Goal: Complete application form

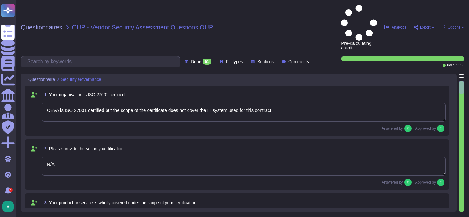
type textarea "CEVA is ISO 27001 certified but the scope of the certificate does not cover the…"
type textarea "N/A"
type textarea "No"
type textarea "N/A"
type textarea "CEVA is Cyber Essentials plus certified"
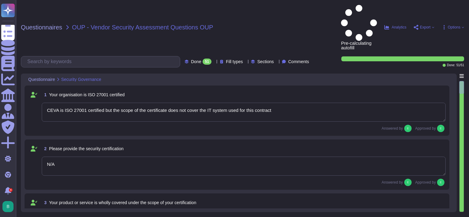
type textarea "No"
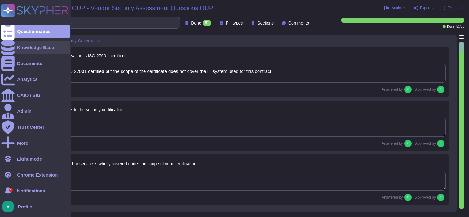
click at [6, 51] on div at bounding box center [8, 48] width 14 height 14
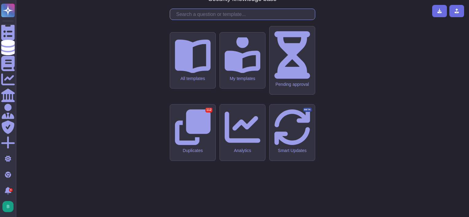
click at [259, 20] on input "text" at bounding box center [244, 14] width 142 height 11
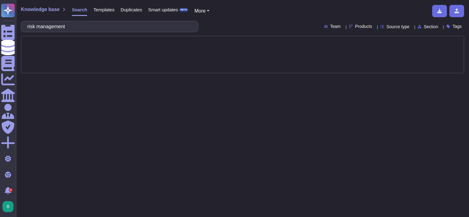
type input "risk management"
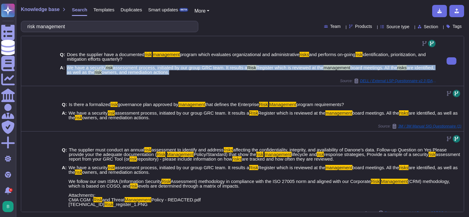
drag, startPoint x: 190, startPoint y: 73, endPoint x: 69, endPoint y: 69, distance: 121.3
click at [69, 69] on span "We have a security risk assessment process, initiated by our group GRC team. It…" at bounding box center [252, 69] width 370 height 9
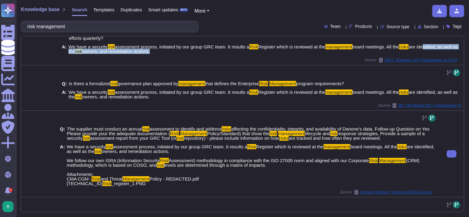
scroll to position [22, 0]
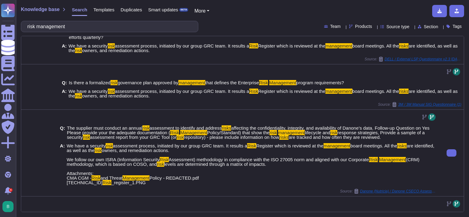
click at [292, 168] on span "We have a security risk assessment process, initiated by our group GRC team. It…" at bounding box center [252, 164] width 370 height 41
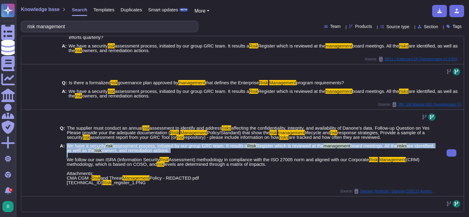
drag, startPoint x: 197, startPoint y: 153, endPoint x: 69, endPoint y: 147, distance: 127.5
click at [69, 147] on span "We have a security risk assessment process, initiated by our group GRC team. It…" at bounding box center [252, 164] width 370 height 41
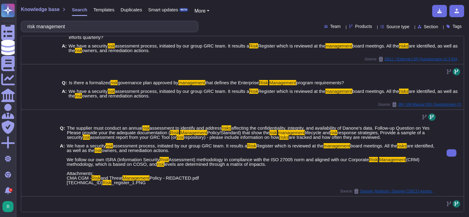
click at [361, 137] on span "are tracked and how often they are reviewed." at bounding box center [334, 137] width 92 height 5
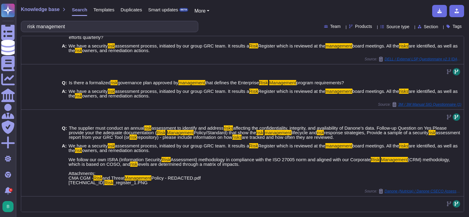
click at [432, 28] on div "Section" at bounding box center [429, 26] width 23 height 5
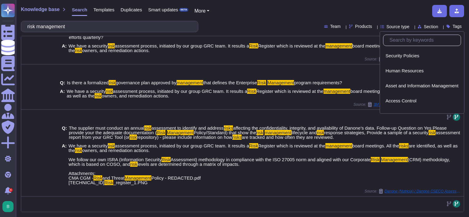
click at [291, 68] on div at bounding box center [248, 72] width 377 height 10
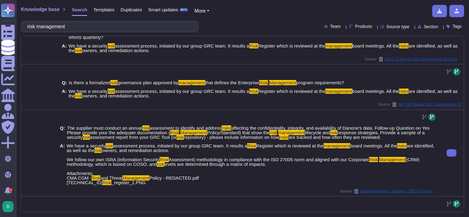
drag, startPoint x: 198, startPoint y: 97, endPoint x: 217, endPoint y: 117, distance: 27.8
click at [217, 117] on div "Q: Does the supplier have a documented risk management program which evaluates …" at bounding box center [242, 214] width 442 height 401
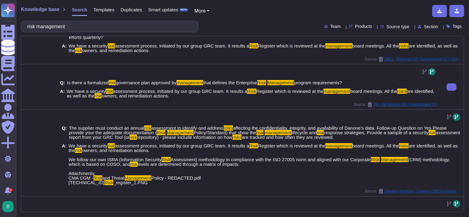
click at [380, 86] on div "Q: Is there a formalized risk governance plan approved by management that defin…" at bounding box center [248, 89] width 377 height 25
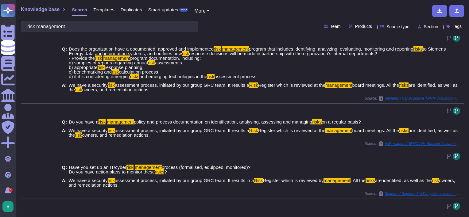
scroll to position [224, 0]
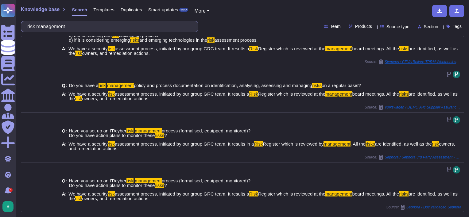
click at [138, 22] on input "risk management" at bounding box center [108, 26] width 168 height 11
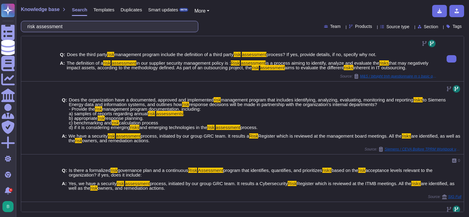
scroll to position [217, 0]
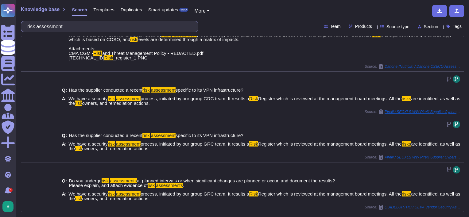
click at [123, 23] on input "risk assessment" at bounding box center [108, 26] width 168 height 11
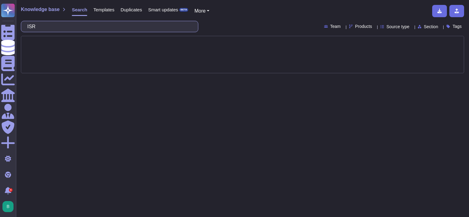
type input "ISRA"
type input "roles and responsibilities"
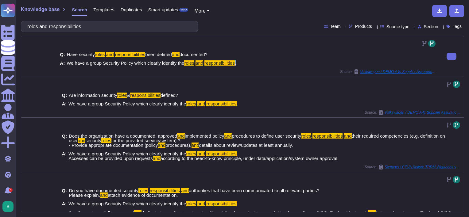
drag, startPoint x: 243, startPoint y: 65, endPoint x: 233, endPoint y: 63, distance: 10.7
click at [233, 63] on div "A: We have a group Security Policy which clearly identify the roles and respons…" at bounding box center [248, 63] width 377 height 5
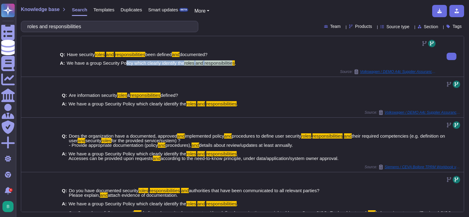
drag, startPoint x: 233, startPoint y: 63, endPoint x: 125, endPoint y: 64, distance: 107.4
click at [125, 64] on span "We have a group Security Policy which clearly identify the roles and responsibi…" at bounding box center [151, 63] width 169 height 5
drag, startPoint x: 125, startPoint y: 64, endPoint x: 180, endPoint y: 66, distance: 55.3
click at [180, 66] on div "Q: Have security roles and responsibilities been defined and documented? A: We …" at bounding box center [248, 58] width 377 height 21
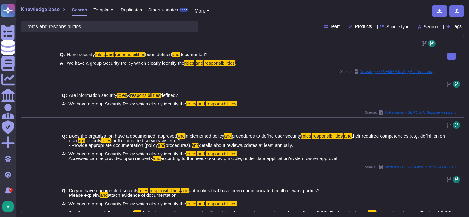
click at [306, 63] on div "A: We have a group Security Policy which clearly identify the roles and respons…" at bounding box center [248, 63] width 377 height 5
click at [446, 56] on button at bounding box center [451, 56] width 10 height 7
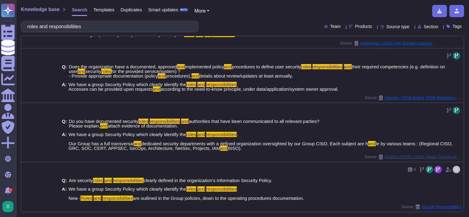
scroll to position [75, 0]
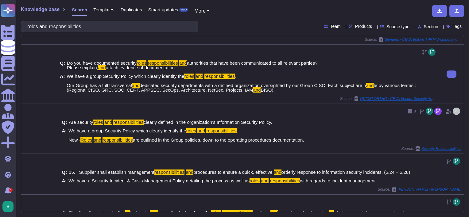
scroll to position [128, 0]
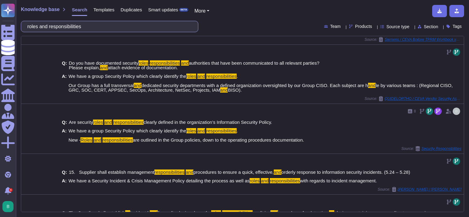
click at [122, 29] on input "roles and responsibilities" at bounding box center [108, 26] width 168 height 11
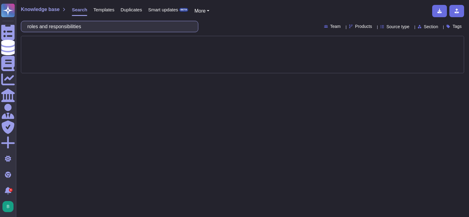
scroll to position [0, 0]
type input "mitigation"
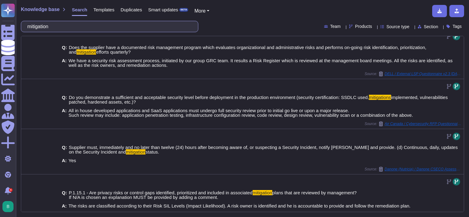
scroll to position [170, 0]
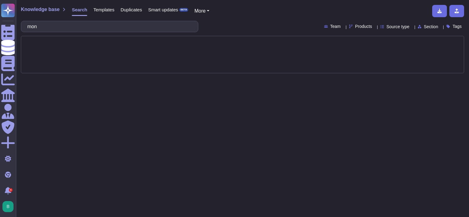
type input "moni"
type input "compliance monitoring"
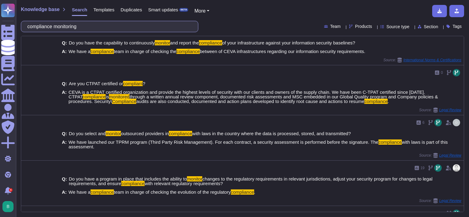
scroll to position [271, 0]
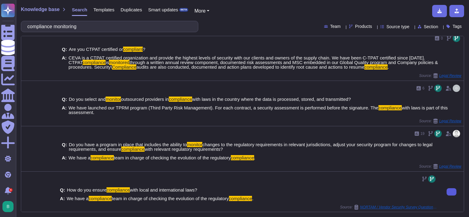
click at [451, 192] on icon at bounding box center [451, 192] width 0 height 0
click at [100, 24] on input "compliance monitoring" at bounding box center [108, 26] width 168 height 11
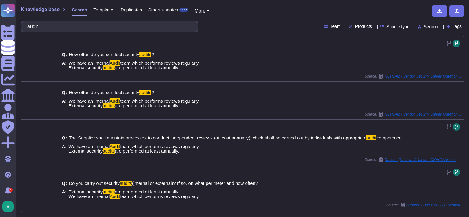
drag, startPoint x: 100, startPoint y: 24, endPoint x: 89, endPoint y: 25, distance: 10.5
click at [89, 25] on input "audit" at bounding box center [108, 26] width 168 height 11
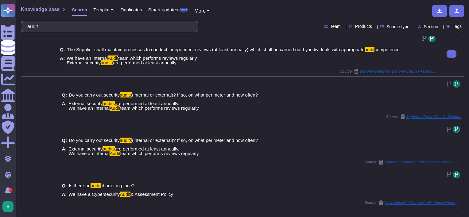
scroll to position [125, 0]
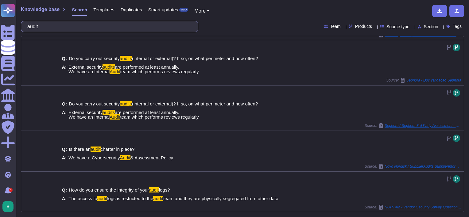
click at [103, 31] on input "audit" at bounding box center [108, 26] width 168 height 11
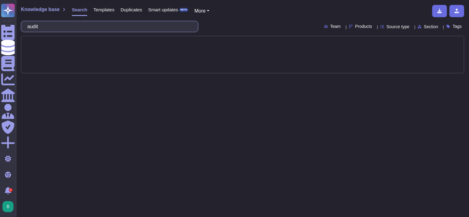
scroll to position [0, 0]
type input "review"
type input "is"
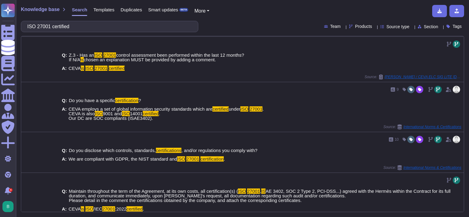
scroll to position [269, 0]
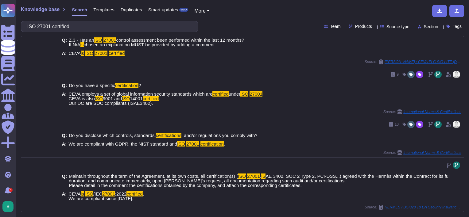
click at [123, 27] on input "ISO 27001 certified" at bounding box center [108, 26] width 168 height 11
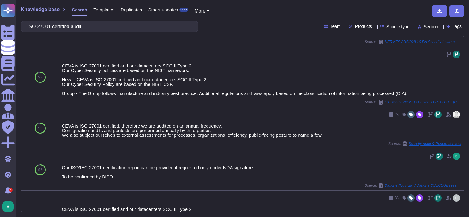
scroll to position [162, 0]
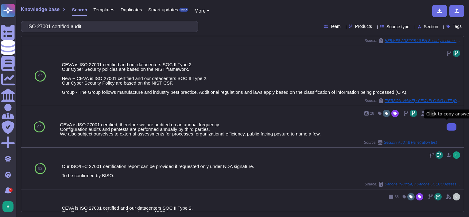
type input "ISO 27001 certified audit"
click at [451, 127] on icon at bounding box center [451, 127] width 0 height 0
